Goal: Find specific page/section: Find specific page/section

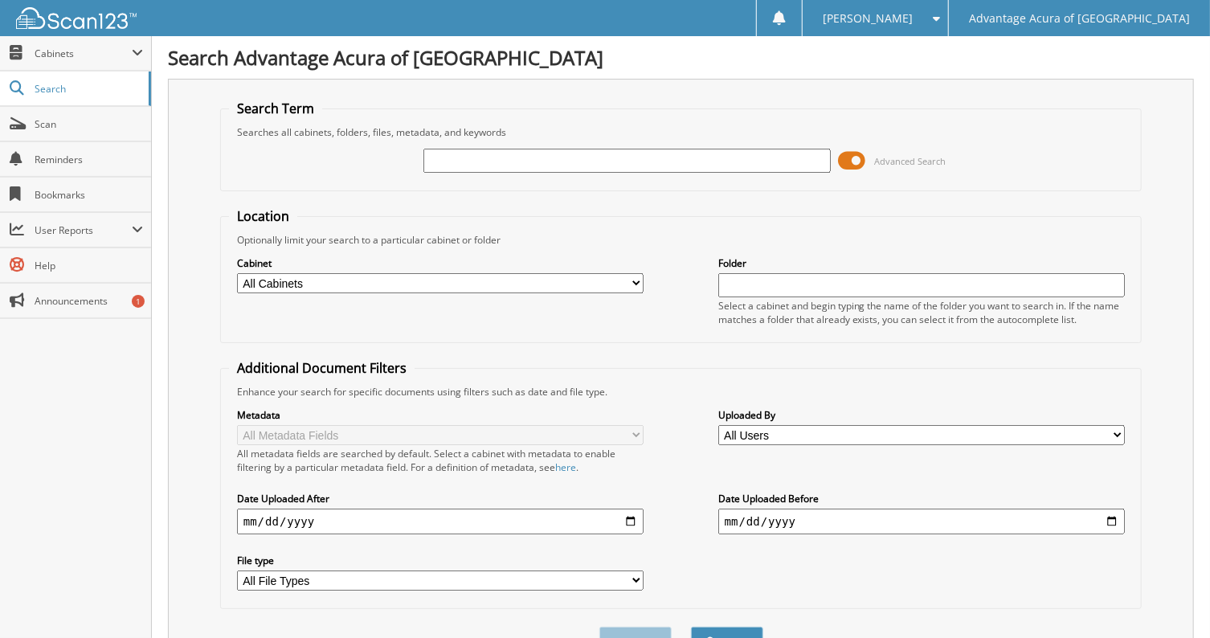
click at [475, 165] on input "text" at bounding box center [626, 161] width 407 height 24
type input "5"
type input "65749"
click at [691, 627] on button "Search" at bounding box center [727, 642] width 72 height 30
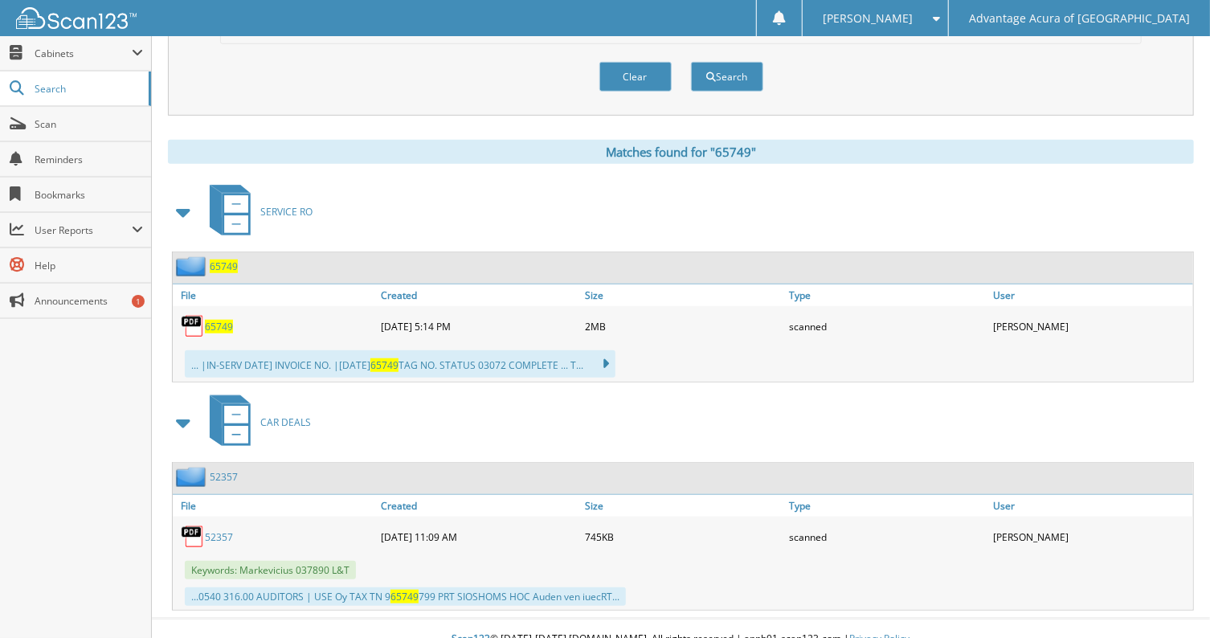
scroll to position [574, 0]
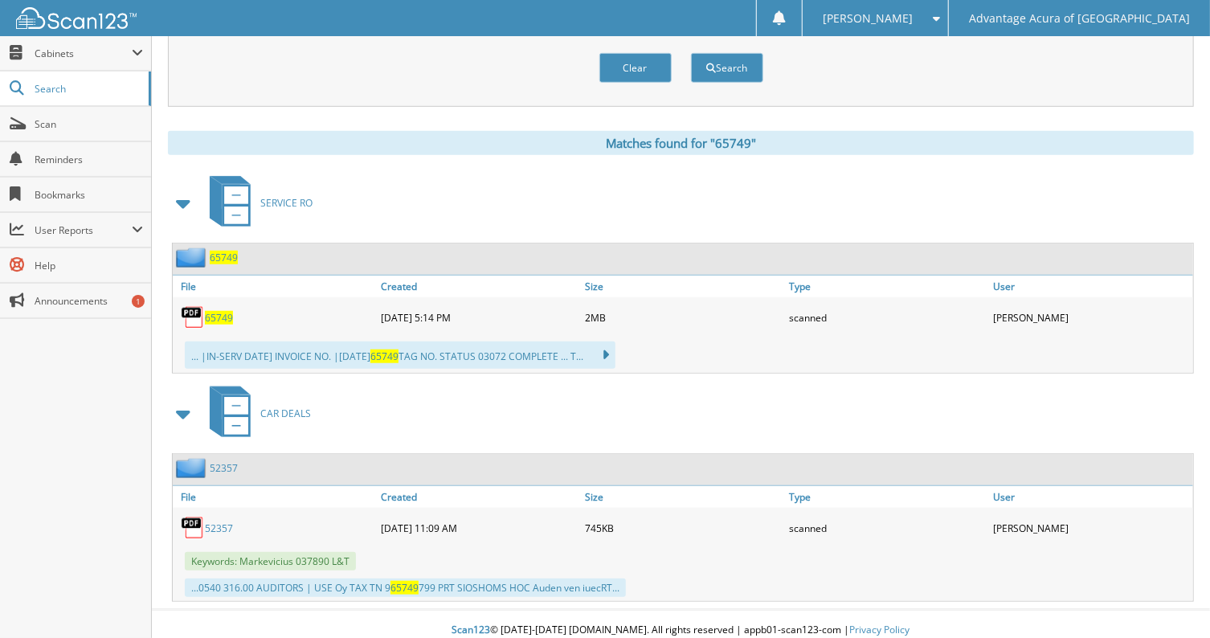
click at [207, 311] on span "65749" at bounding box center [219, 318] width 28 height 14
